Goal: Navigation & Orientation: Find specific page/section

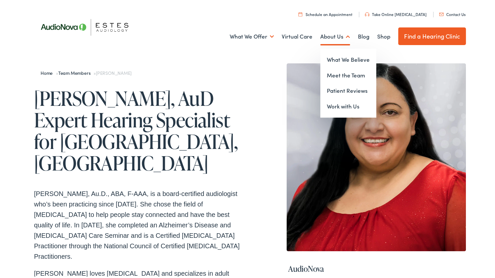
click at [333, 31] on link "About Us" at bounding box center [335, 35] width 30 height 24
click at [333, 79] on link "Meet the Team" at bounding box center [348, 74] width 56 height 16
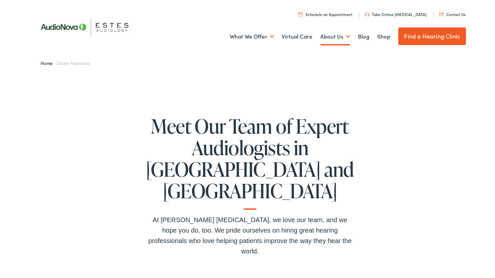
click at [415, 39] on link "Find a Hearing Clinic" at bounding box center [432, 35] width 68 height 18
